Goal: Information Seeking & Learning: Learn about a topic

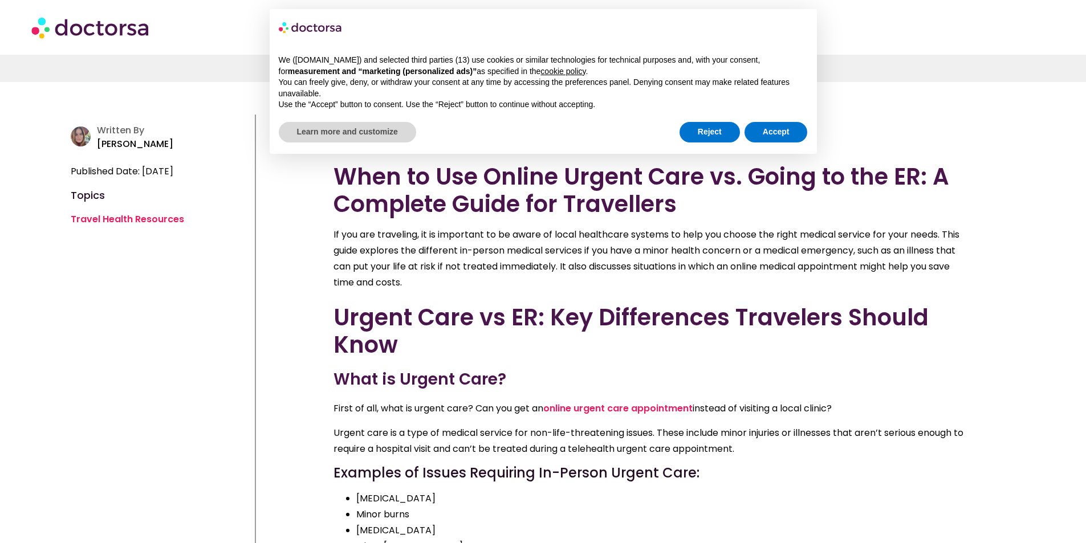
scroll to position [342, 0]
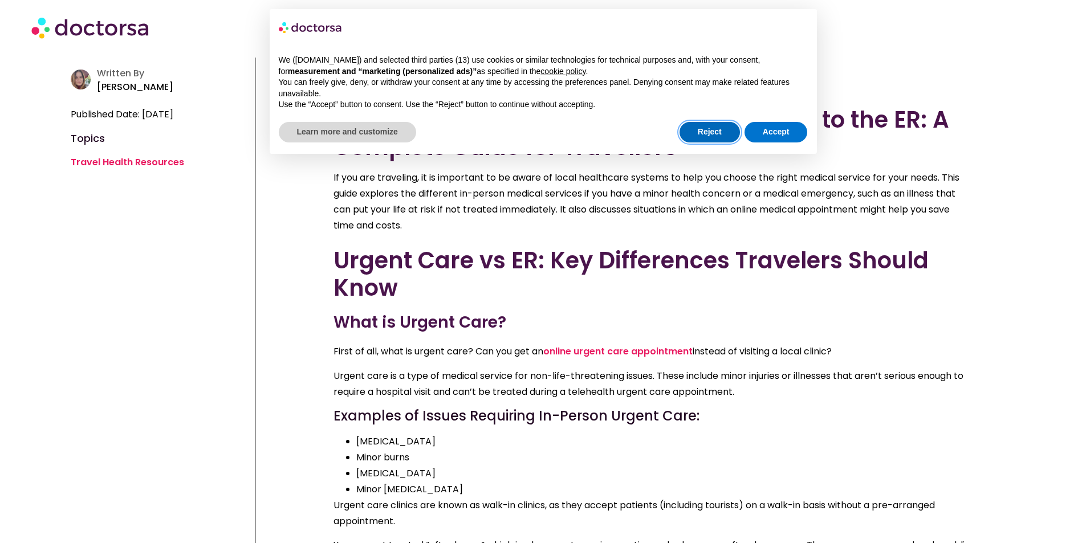
click at [712, 125] on button "Reject" at bounding box center [710, 132] width 60 height 21
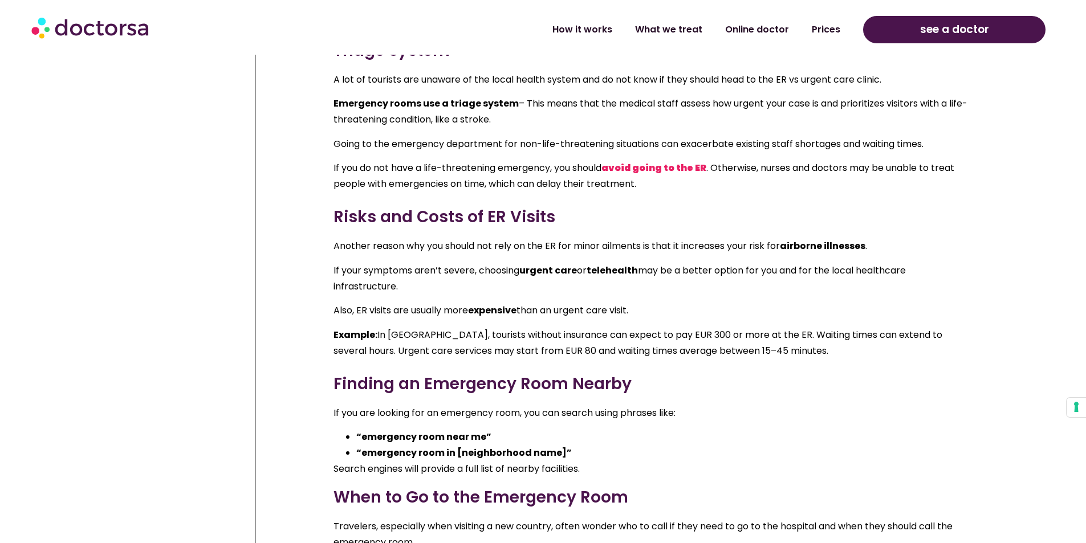
scroll to position [1653, 0]
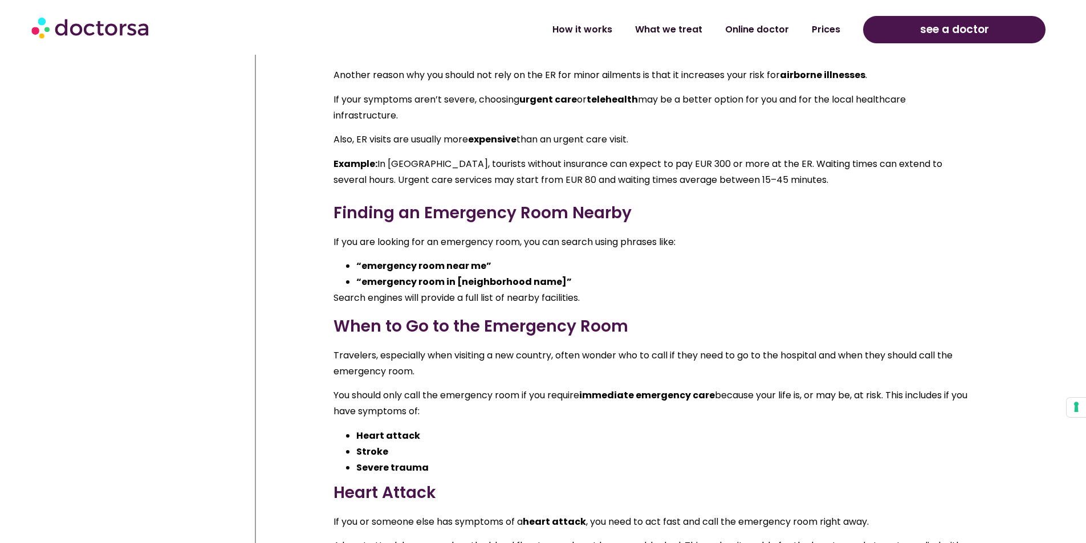
scroll to position [1824, 0]
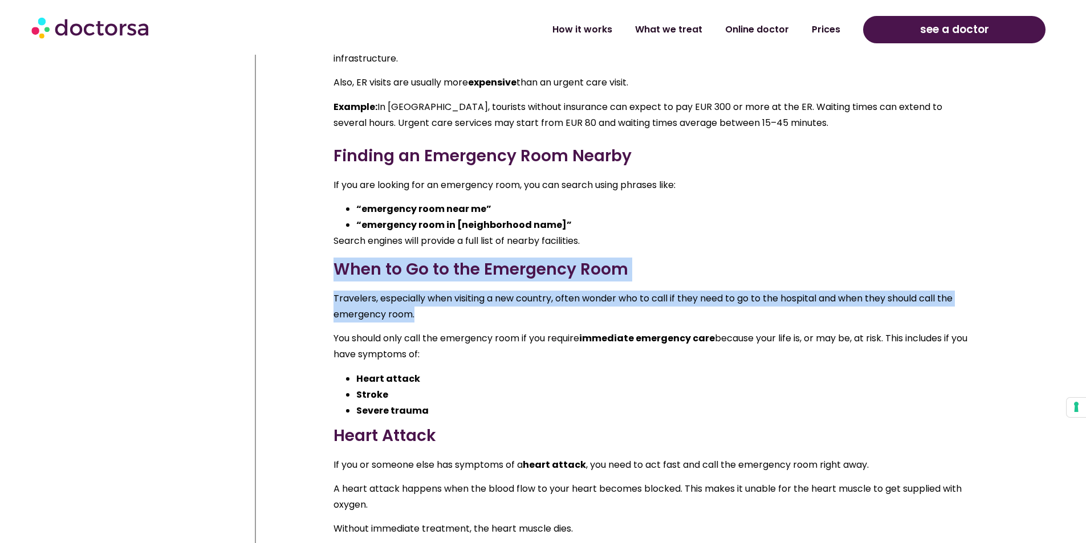
drag, startPoint x: 335, startPoint y: 270, endPoint x: 421, endPoint y: 314, distance: 96.9
click at [421, 314] on div "What is Emergency Care? When traveling, it is important to understand the diffe…" at bounding box center [653, 380] width 638 height 1415
click at [425, 314] on p "Travelers, especially when visiting a new country, often wonder who to call if …" at bounding box center [653, 307] width 638 height 32
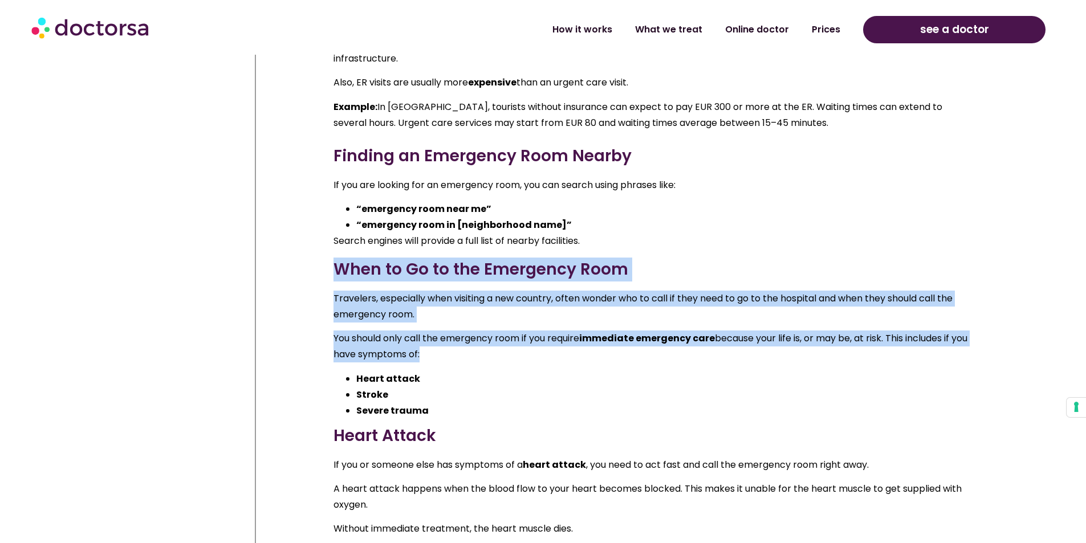
drag, startPoint x: 452, startPoint y: 357, endPoint x: 315, endPoint y: 273, distance: 161.0
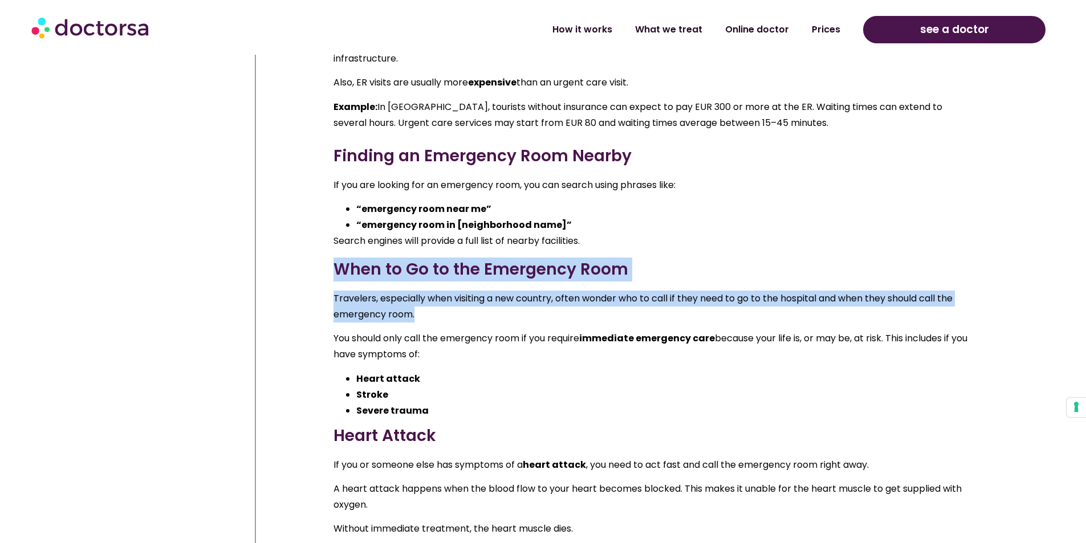
drag, startPoint x: 311, startPoint y: 266, endPoint x: 524, endPoint y: 318, distance: 220.0
click at [502, 318] on p "Travelers, especially when visiting a new country, often wonder who to call if …" at bounding box center [653, 307] width 638 height 32
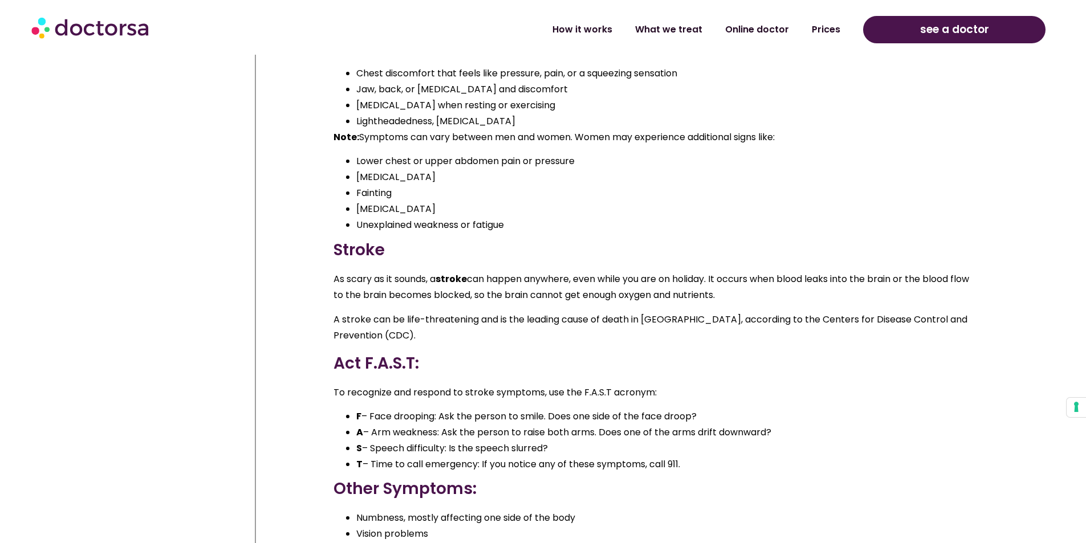
scroll to position [2622, 0]
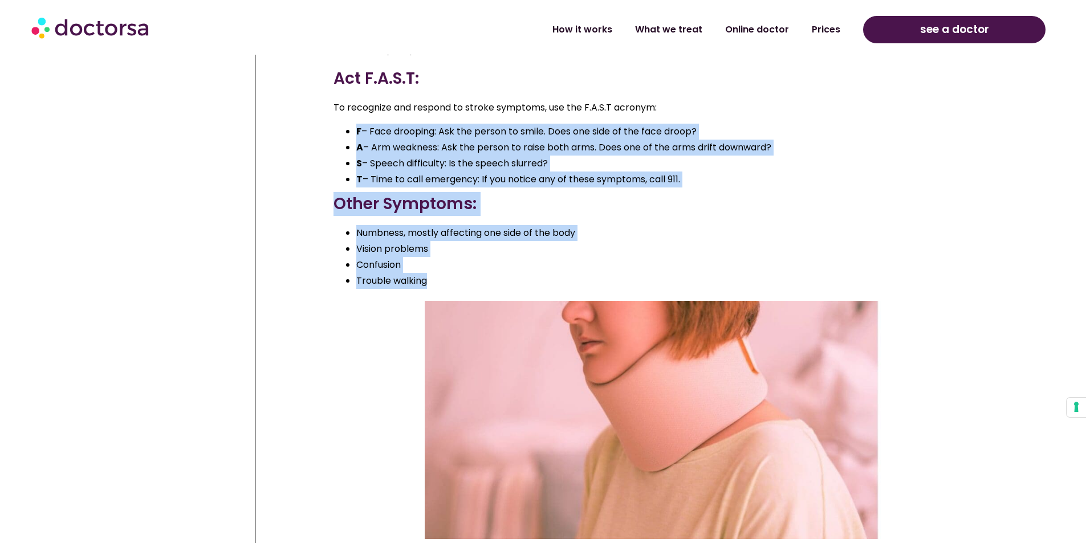
drag, startPoint x: 455, startPoint y: 286, endPoint x: 271, endPoint y: 116, distance: 250.1
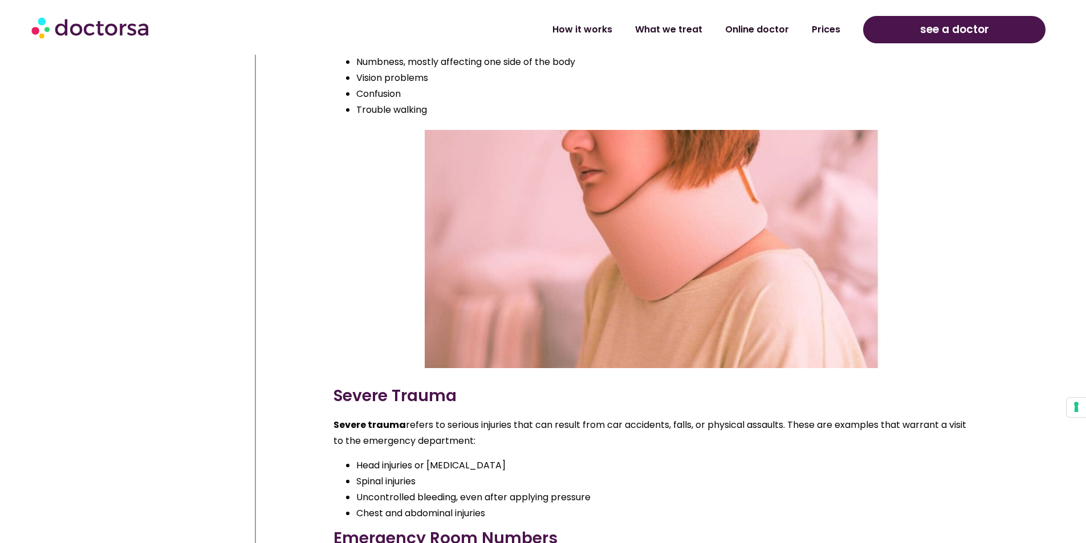
scroll to position [3021, 0]
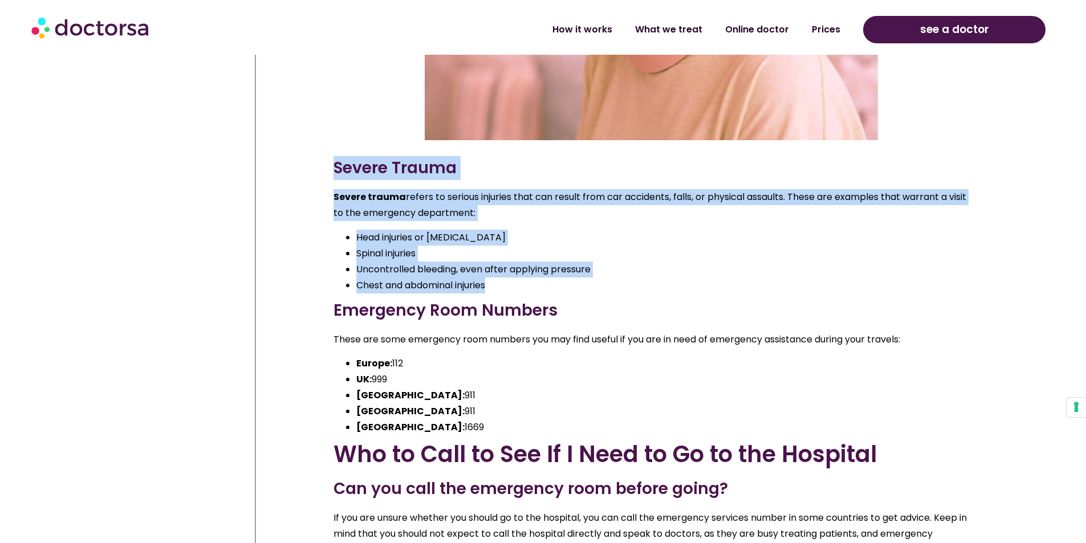
drag, startPoint x: 299, startPoint y: 157, endPoint x: 721, endPoint y: 296, distance: 444.2
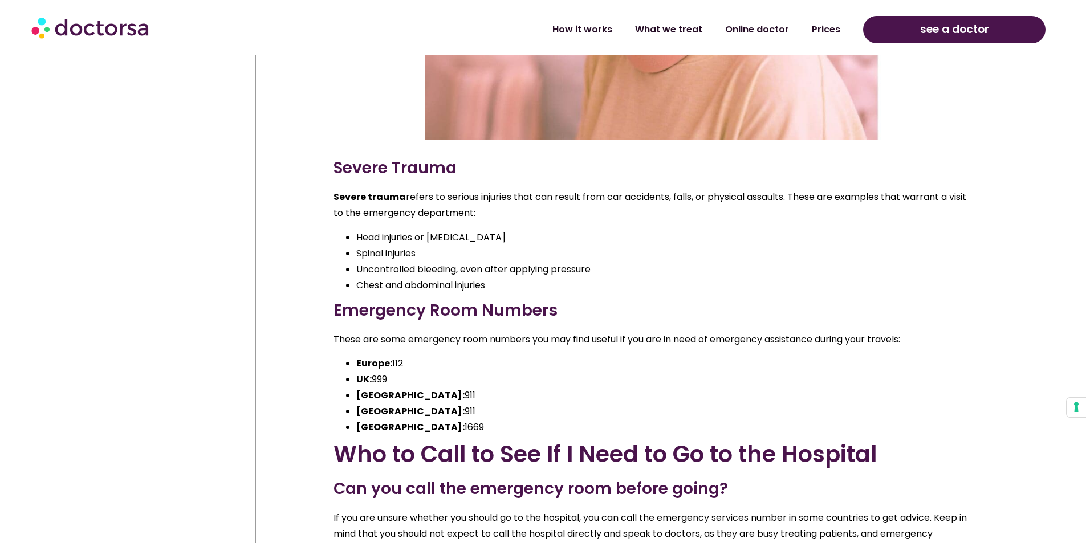
click at [604, 300] on h3 "Emergency Room Numbers" at bounding box center [653, 311] width 638 height 24
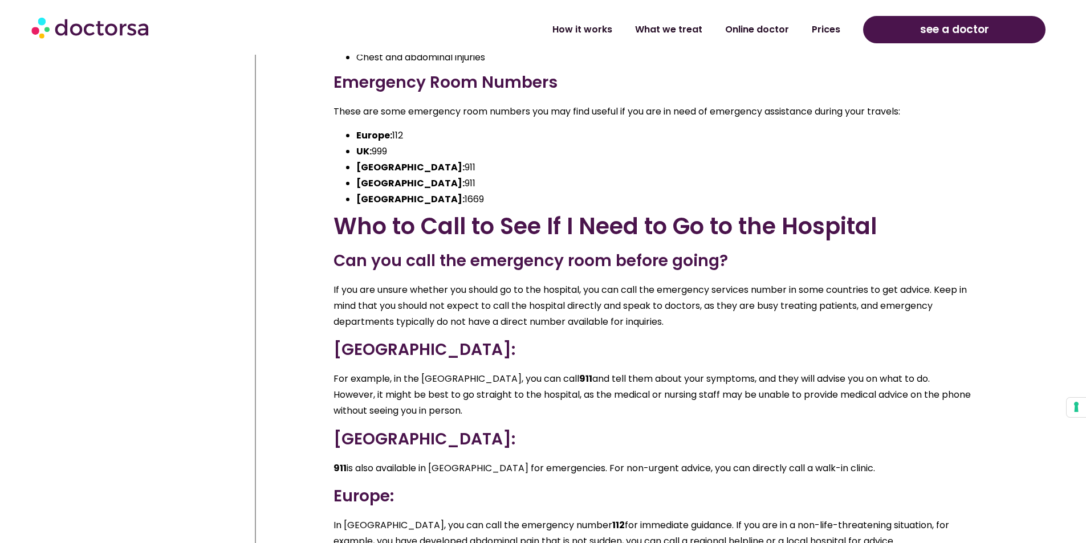
drag, startPoint x: 455, startPoint y: 410, endPoint x: 282, endPoint y: 294, distance: 207.9
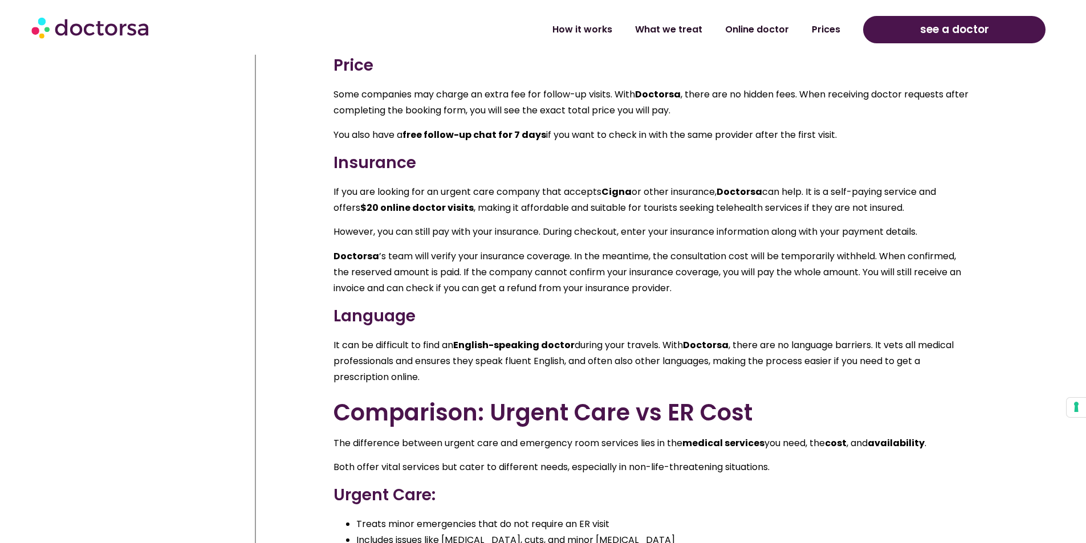
scroll to position [5359, 0]
